Goal: Task Accomplishment & Management: Manage account settings

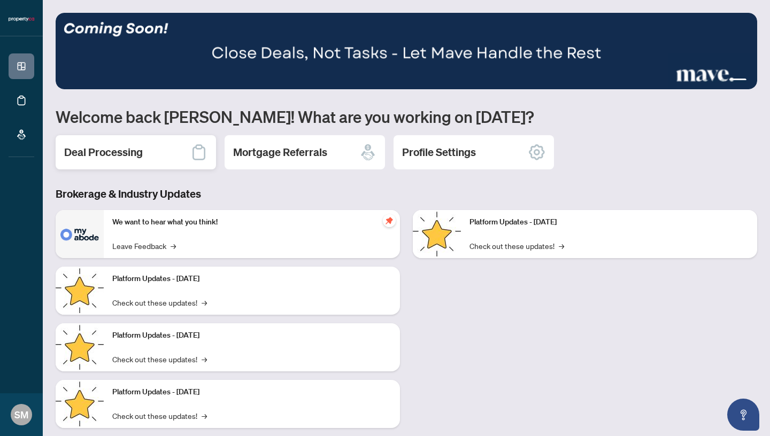
click at [106, 148] on h2 "Deal Processing" at bounding box center [103, 152] width 79 height 15
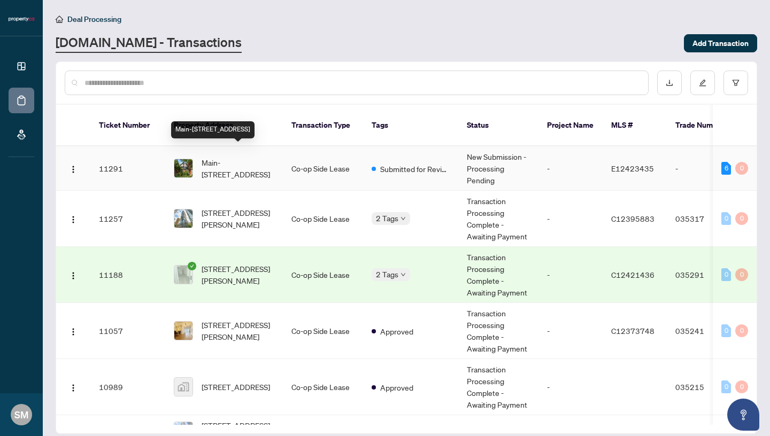
click at [234, 161] on span "Main-[STREET_ADDRESS]" at bounding box center [238, 169] width 73 height 24
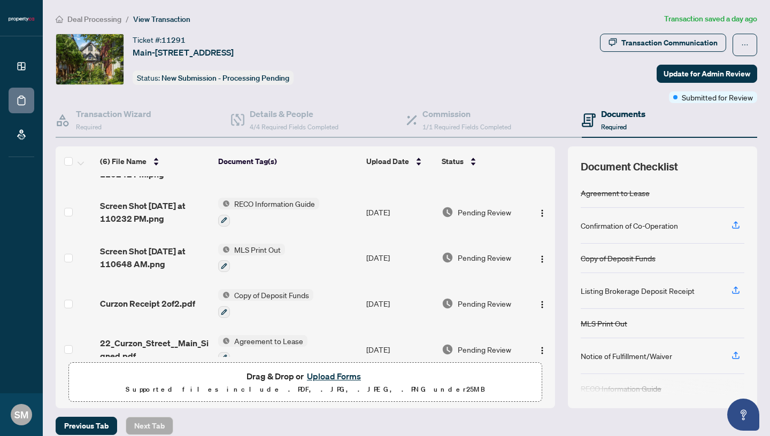
scroll to position [90, 0]
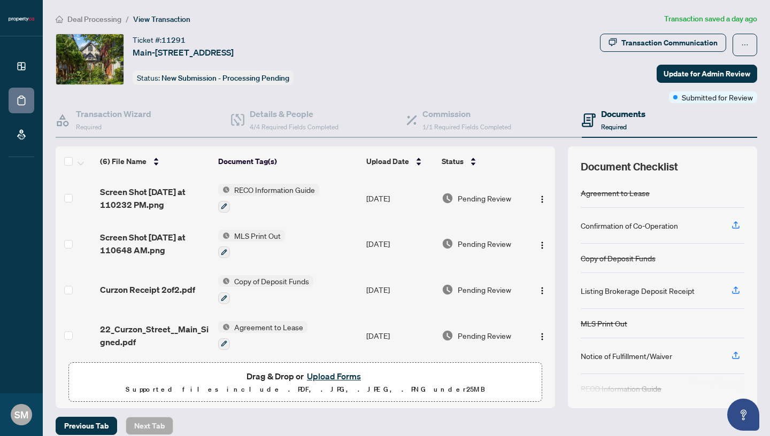
click at [250, 282] on span "Copy of Deposit Funds" at bounding box center [271, 281] width 83 height 12
click at [543, 291] on img "button" at bounding box center [542, 291] width 9 height 9
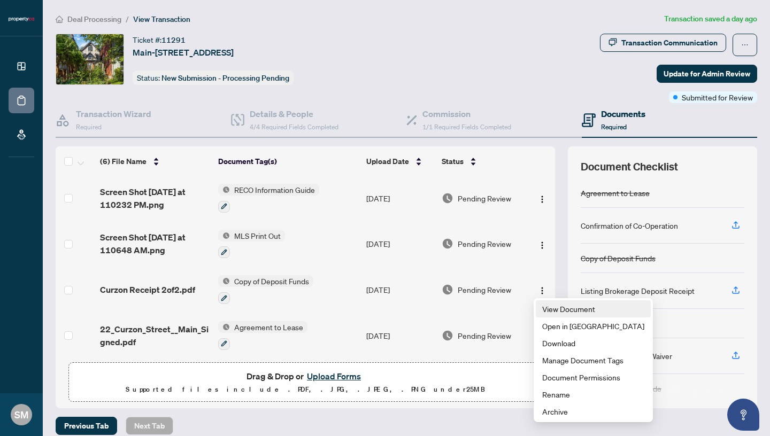
click at [545, 307] on span "View Document" at bounding box center [593, 309] width 102 height 12
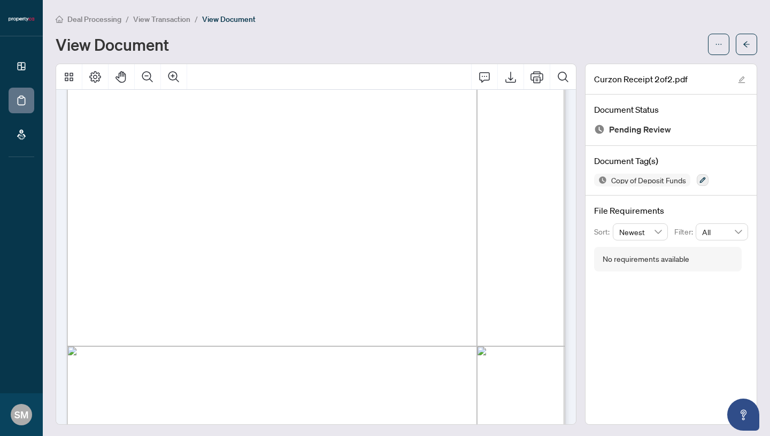
scroll to position [175, 0]
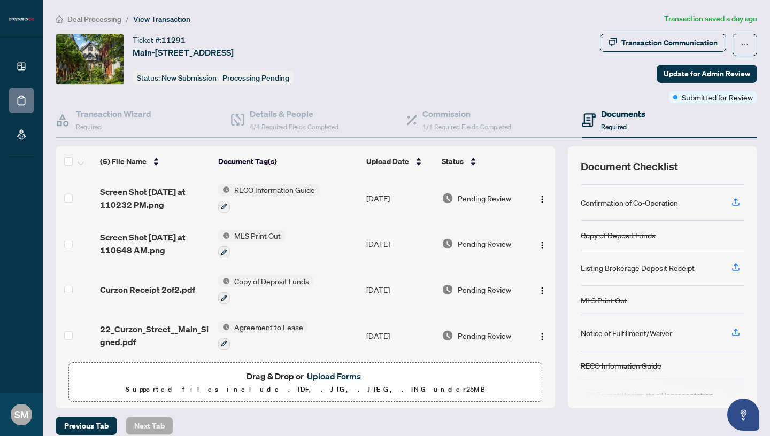
scroll to position [53, 0]
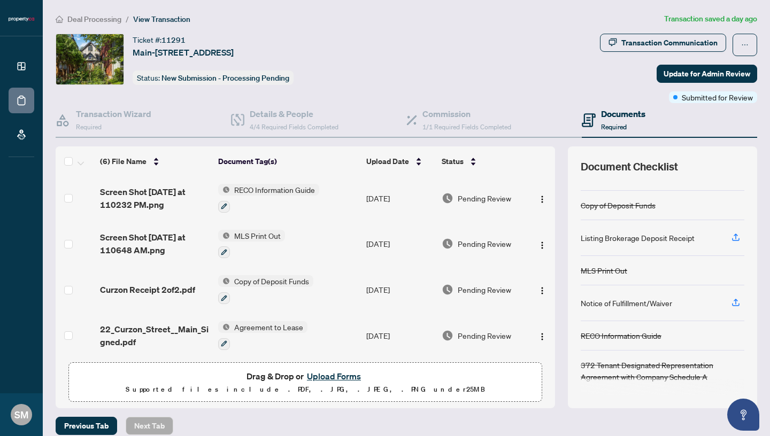
click at [341, 378] on button "Upload Forms" at bounding box center [334, 376] width 60 height 14
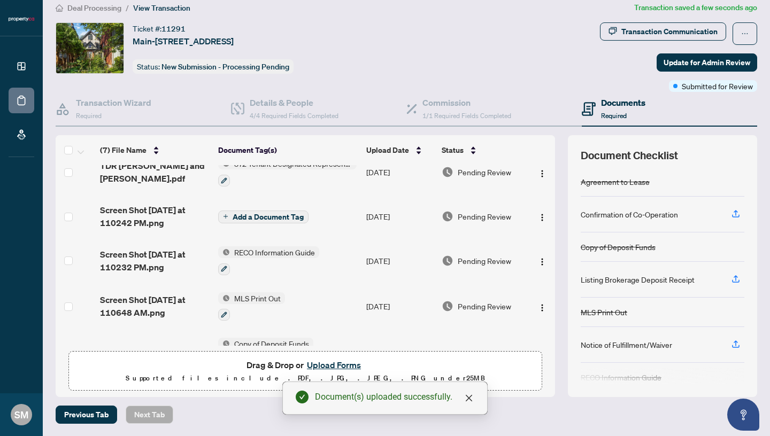
scroll to position [0, 0]
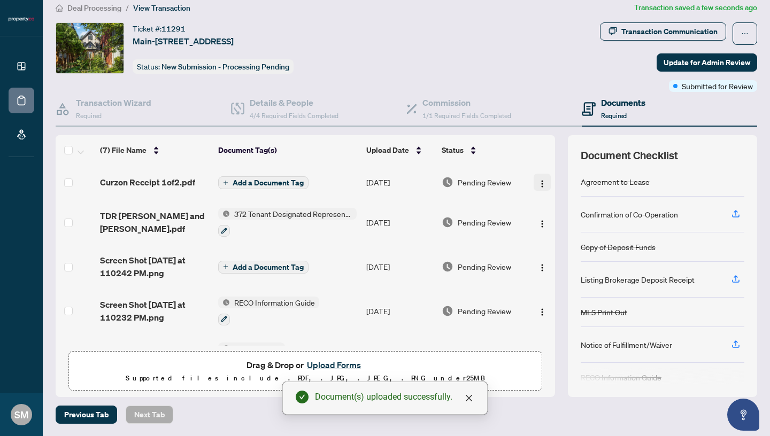
click at [543, 183] on img "button" at bounding box center [542, 184] width 9 height 9
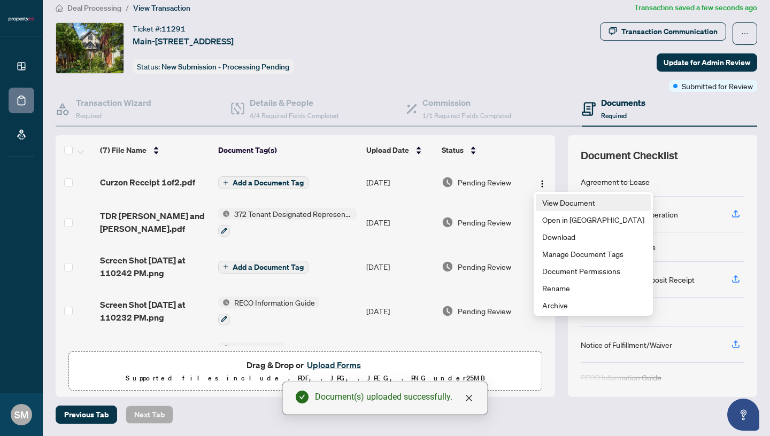
click at [555, 204] on span "View Document" at bounding box center [593, 203] width 102 height 12
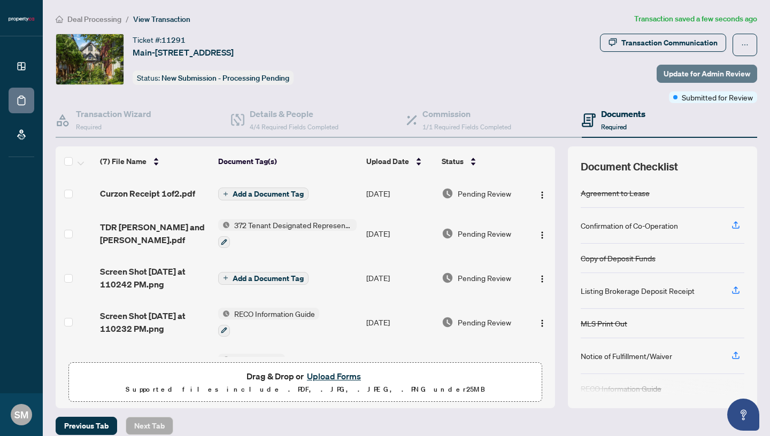
click at [694, 75] on span "Update for Admin Review" at bounding box center [706, 73] width 87 height 17
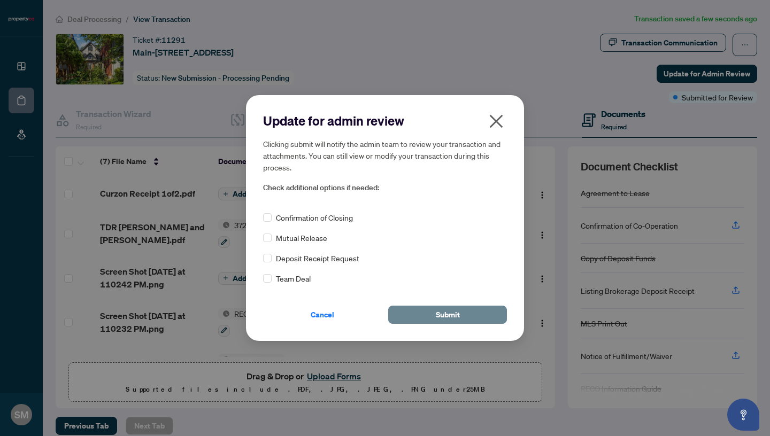
click at [455, 311] on span "Submit" at bounding box center [448, 314] width 24 height 17
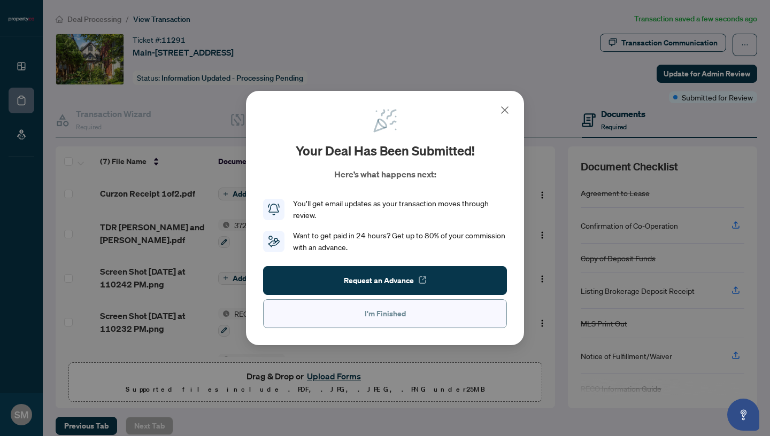
click at [440, 311] on button "I'm Finished" at bounding box center [385, 313] width 244 height 29
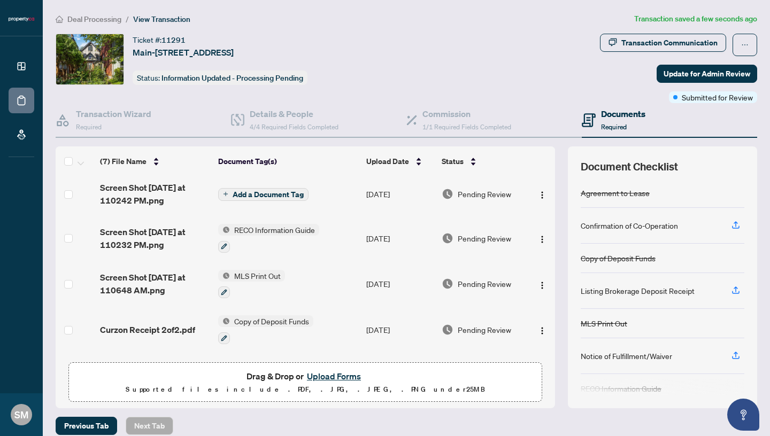
scroll to position [124, 0]
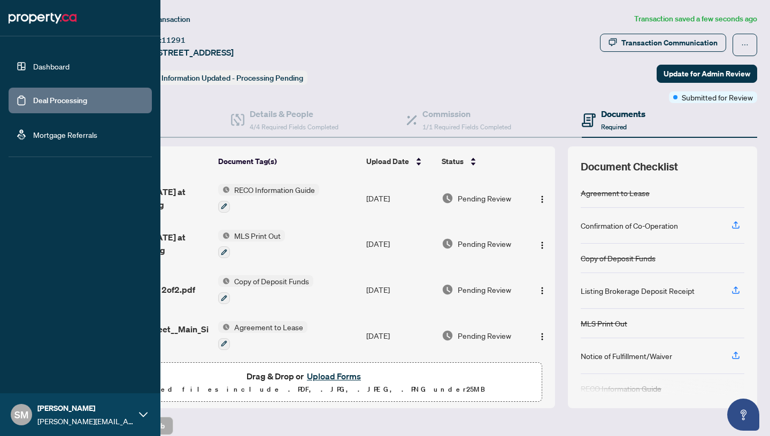
click at [33, 68] on link "Dashboard" at bounding box center [51, 66] width 36 height 10
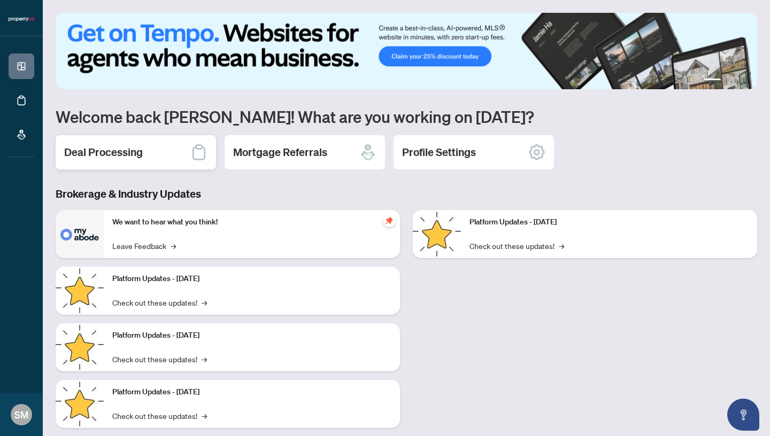
click at [120, 153] on h2 "Deal Processing" at bounding box center [103, 152] width 79 height 15
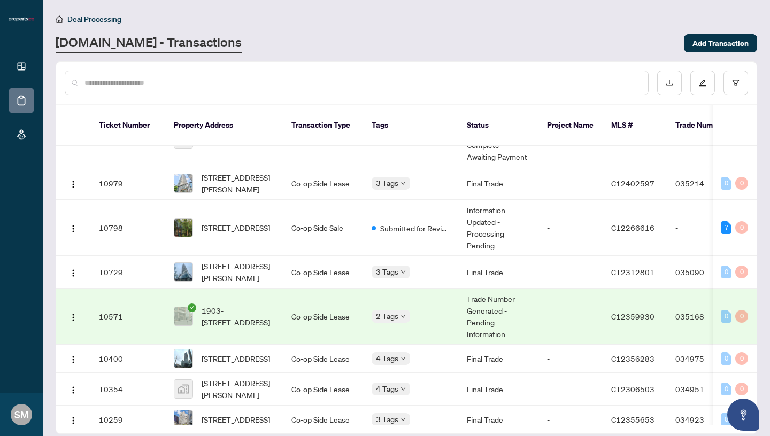
scroll to position [277, 0]
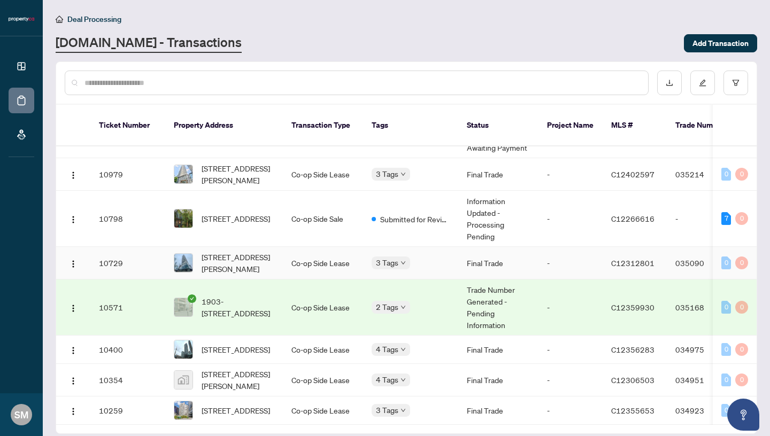
click at [138, 247] on td "10729" at bounding box center [127, 263] width 75 height 33
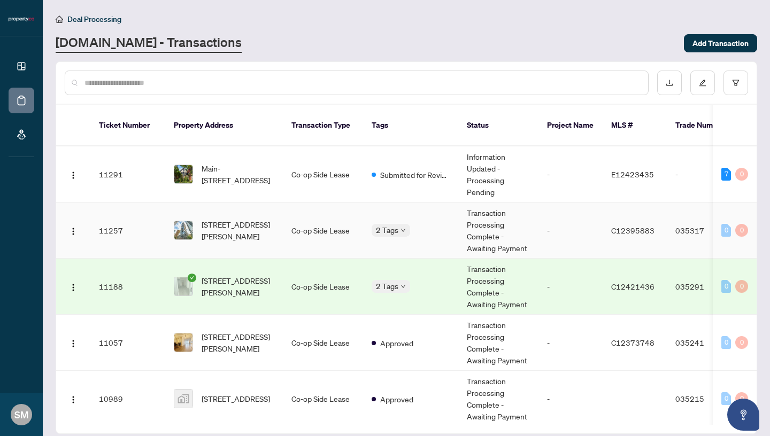
click at [229, 230] on td "[STREET_ADDRESS][PERSON_NAME]" at bounding box center [224, 231] width 118 height 56
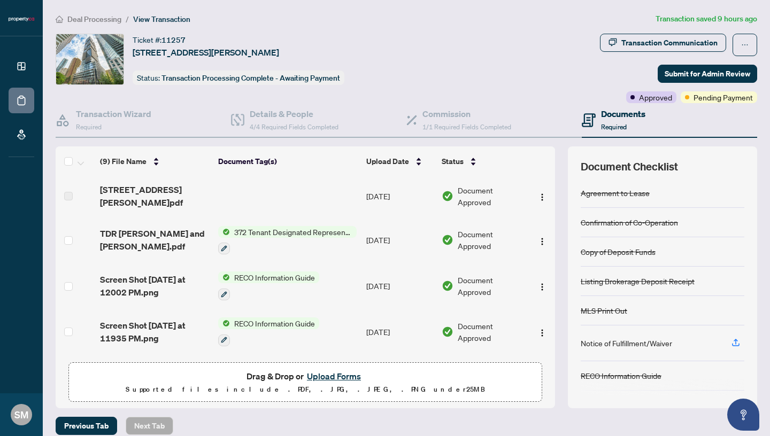
scroll to position [29, 0]
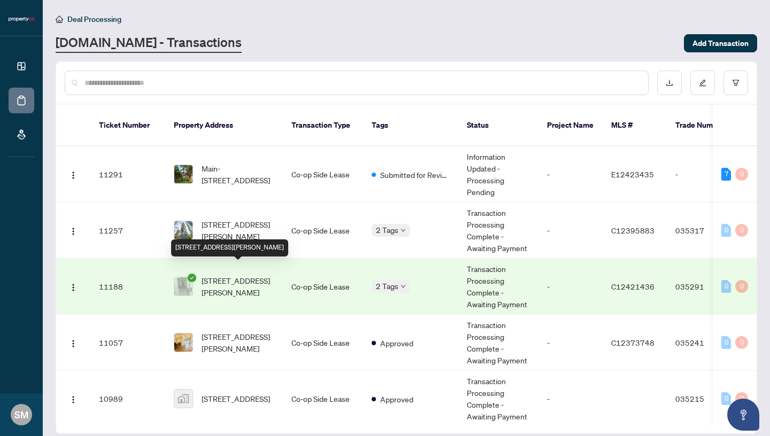
click at [246, 285] on span "[STREET_ADDRESS][PERSON_NAME]" at bounding box center [238, 287] width 73 height 24
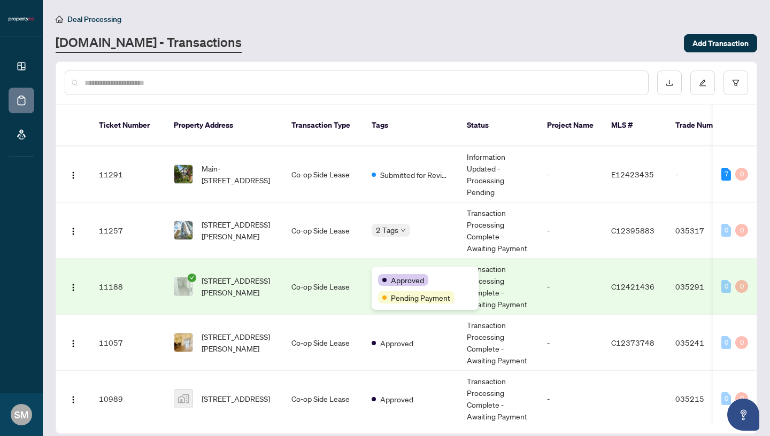
click at [404, 284] on icon "down" at bounding box center [402, 286] width 5 height 5
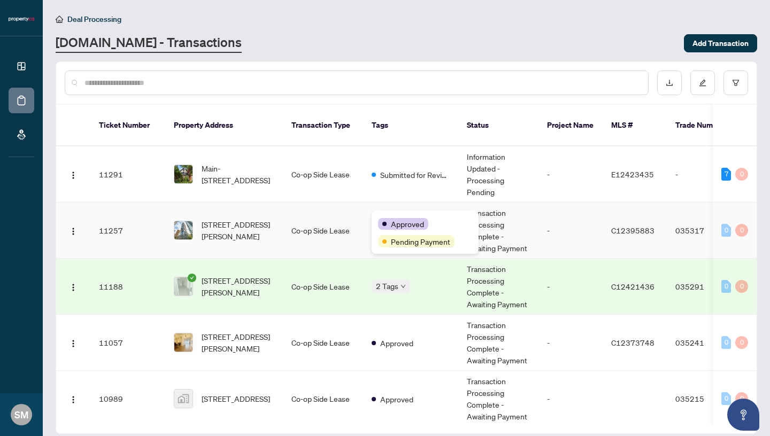
click at [405, 228] on icon "down" at bounding box center [402, 230] width 5 height 5
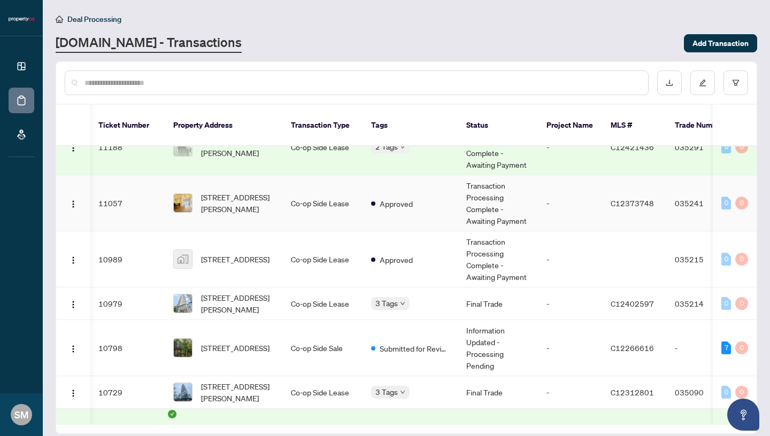
scroll to position [144, 1]
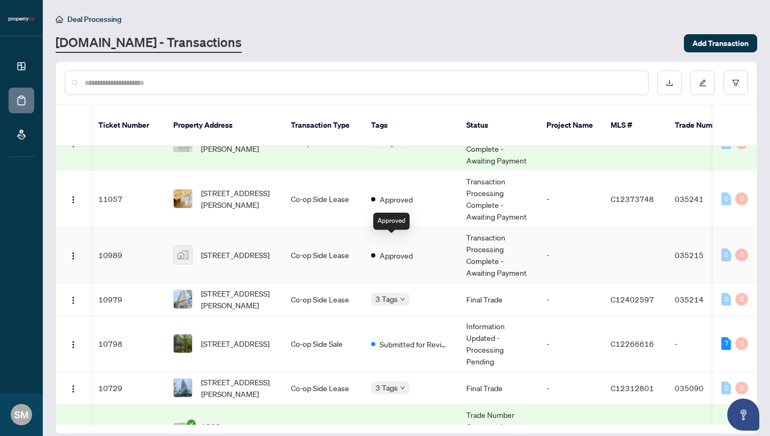
click at [393, 250] on span "Approved" at bounding box center [396, 256] width 33 height 12
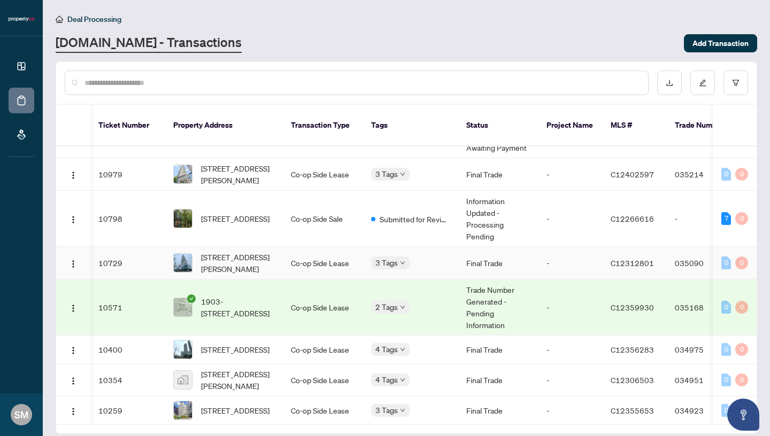
scroll to position [277, 1]
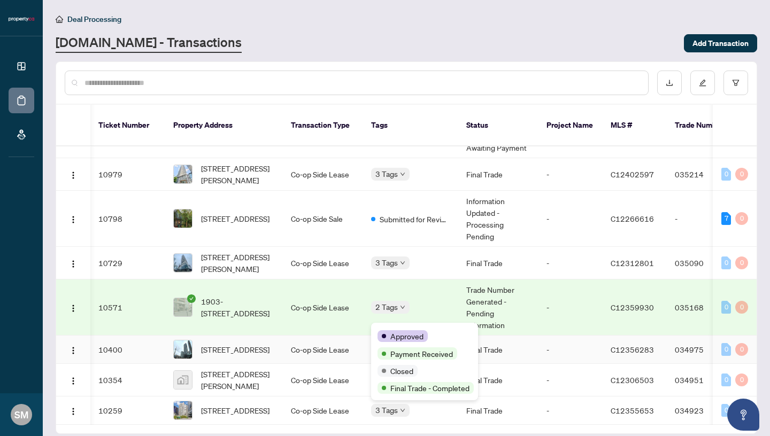
click at [403, 330] on div "Approved" at bounding box center [424, 335] width 94 height 13
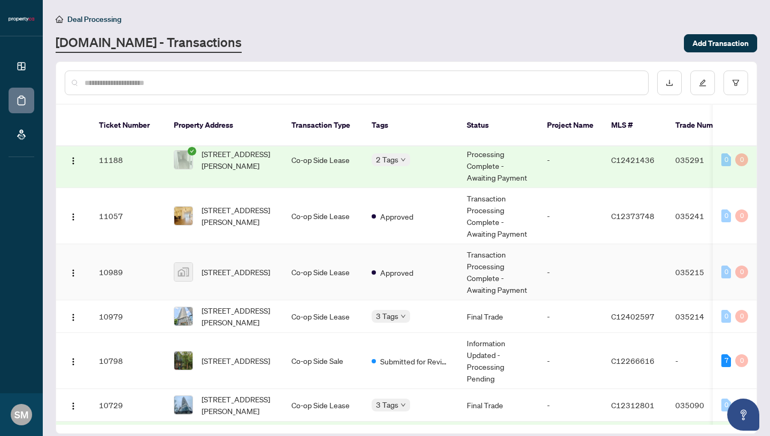
scroll to position [131, 0]
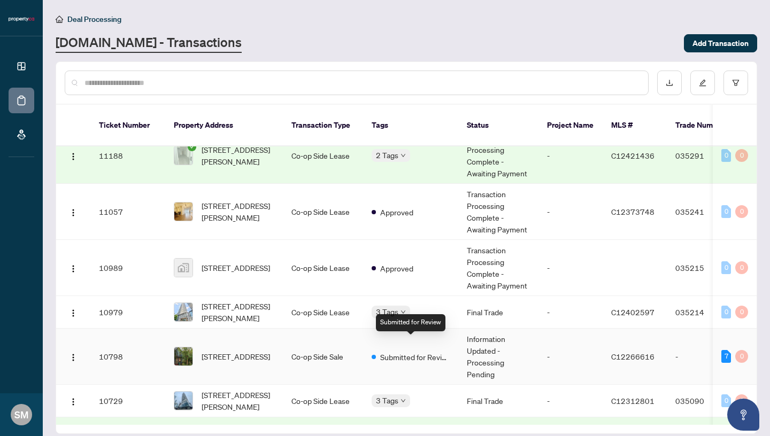
click at [413, 351] on span "Submitted for Review" at bounding box center [414, 357] width 69 height 12
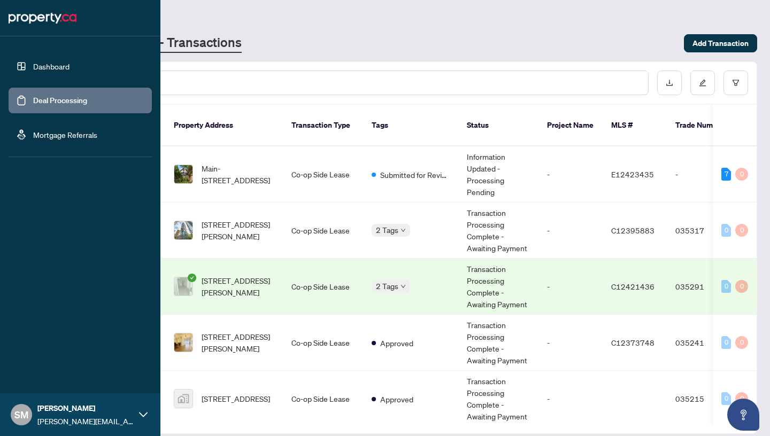
click at [33, 68] on link "Dashboard" at bounding box center [51, 66] width 36 height 10
